Goal: Task Accomplishment & Management: Use online tool/utility

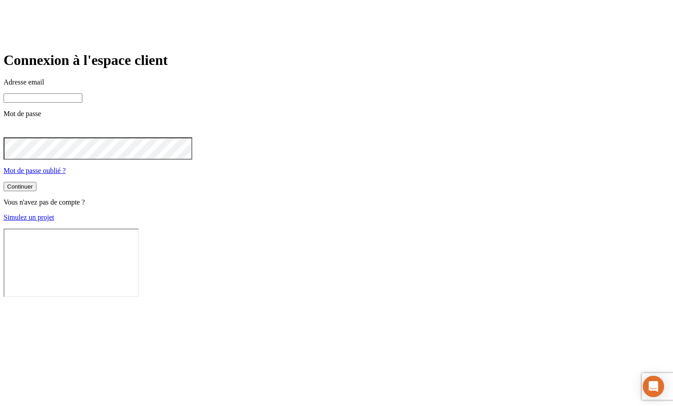
click at [82, 103] on input at bounding box center [43, 97] width 79 height 9
paste input "[PERSON_NAME][DOMAIN_NAME][EMAIL_ADDRESS][DOMAIN_NAME]"
type input "[PERSON_NAME][DOMAIN_NAME][EMAIL_ADDRESS][DOMAIN_NAME]"
click at [36, 192] on button "Continuer" at bounding box center [20, 187] width 33 height 9
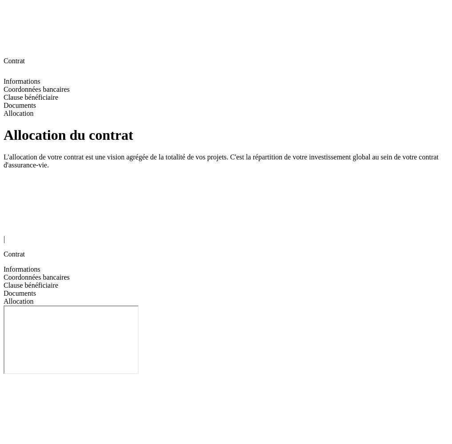
click at [34, 297] on span "Allocation" at bounding box center [19, 301] width 30 height 8
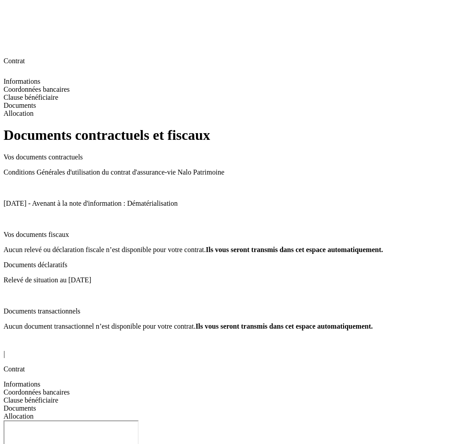
click at [44, 396] on span "Clause bénéficiaire" at bounding box center [31, 400] width 55 height 8
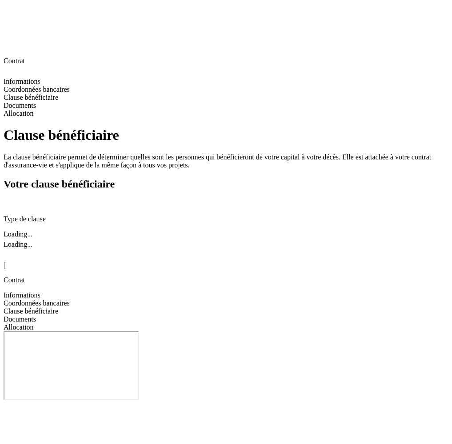
click at [44, 299] on span "Coordonnées bancaires" at bounding box center [37, 303] width 66 height 8
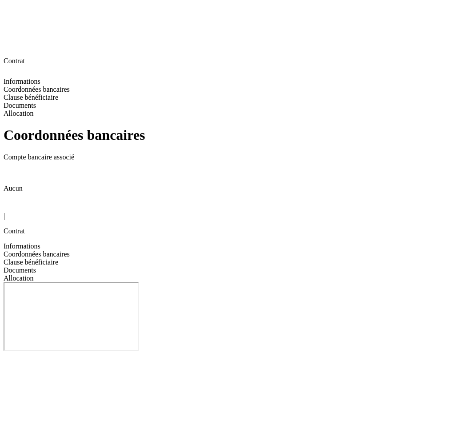
click at [40, 242] on span "Informations" at bounding box center [22, 246] width 37 height 8
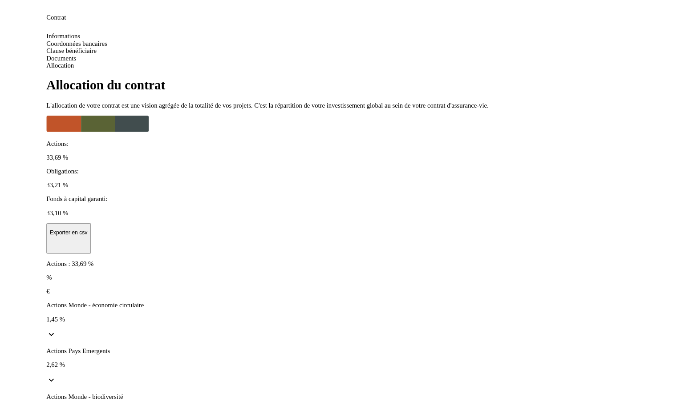
scroll to position [65, 0]
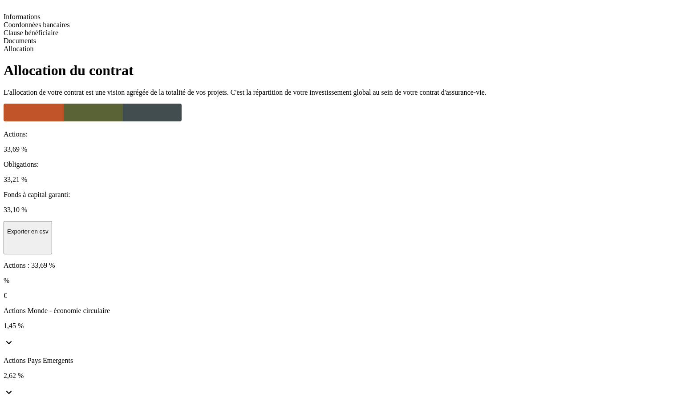
click at [512, 292] on p "€" at bounding box center [336, 296] width 665 height 8
click at [496, 277] on p "%" at bounding box center [336, 281] width 665 height 8
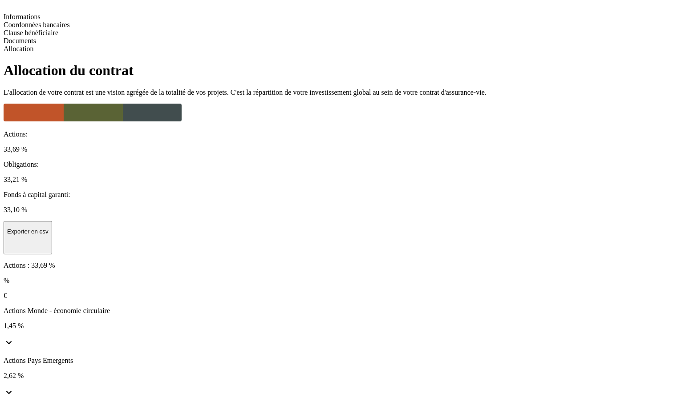
scroll to position [0, 0]
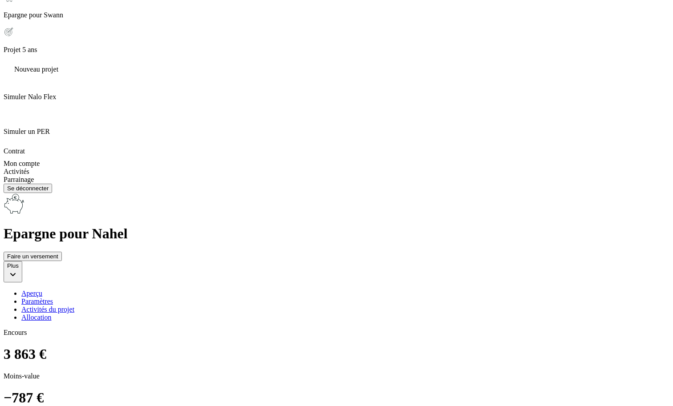
scroll to position [394, 0]
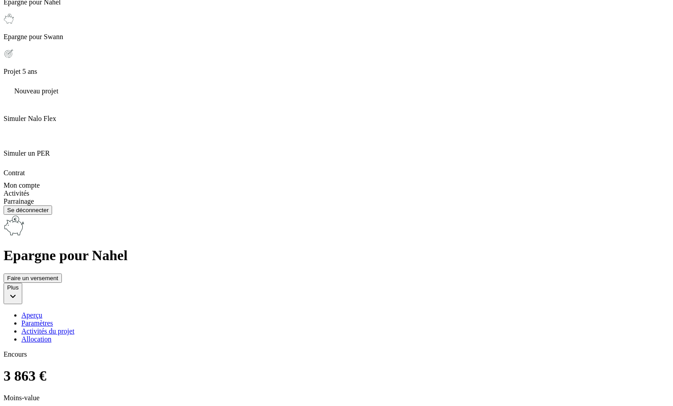
scroll to position [377, 0]
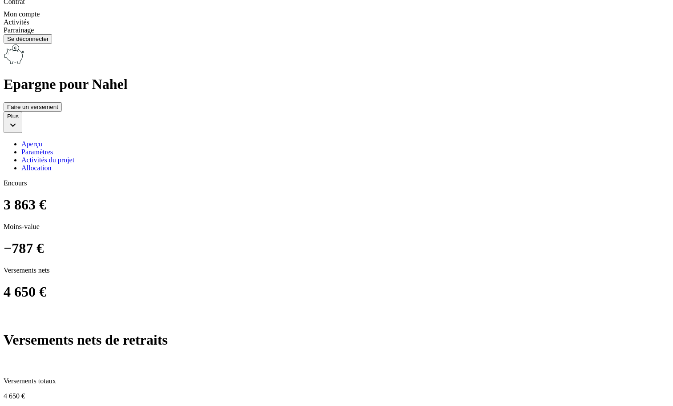
scroll to position [599, 0]
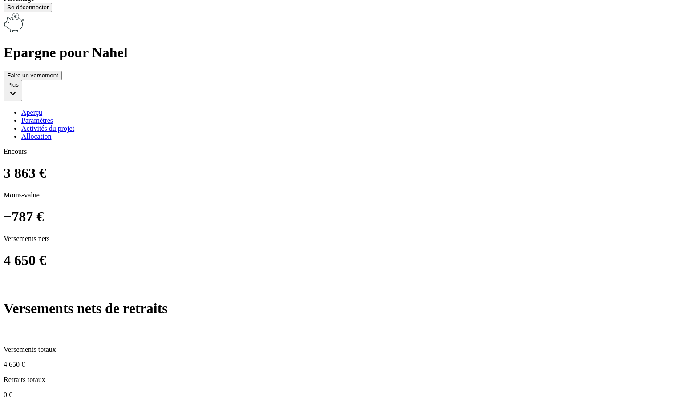
scroll to position [571, 0]
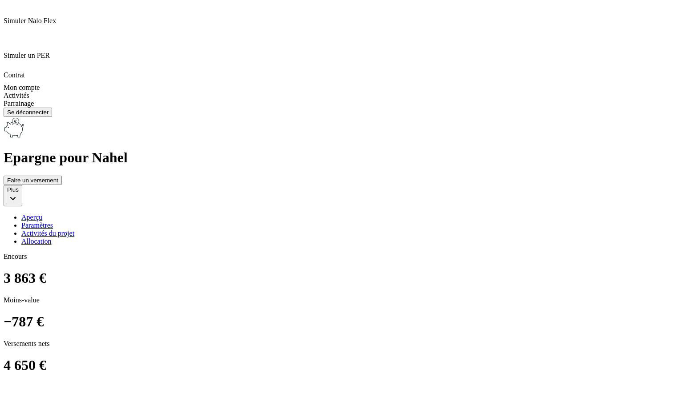
scroll to position [0, 0]
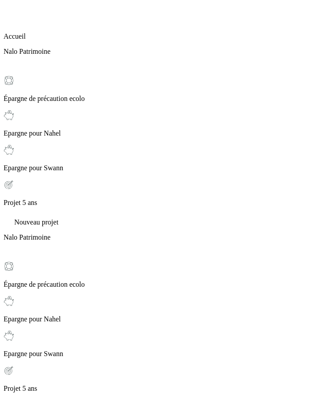
scroll to position [88, 0]
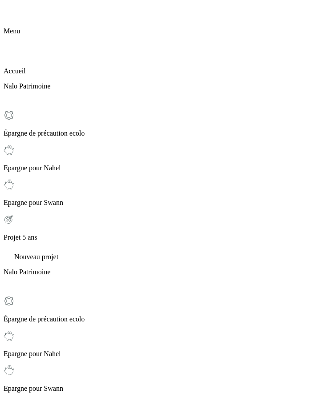
scroll to position [0, 0]
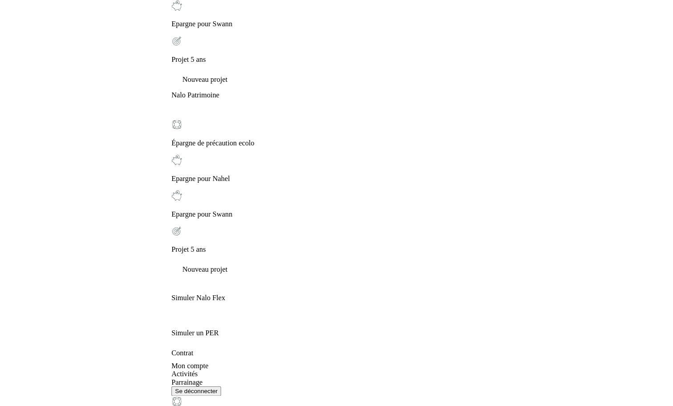
scroll to position [170, 0]
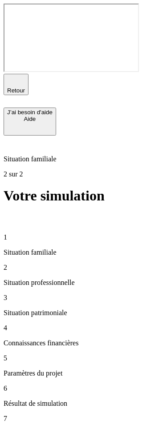
scroll to position [0, 0]
